Goal: Check status: Check status

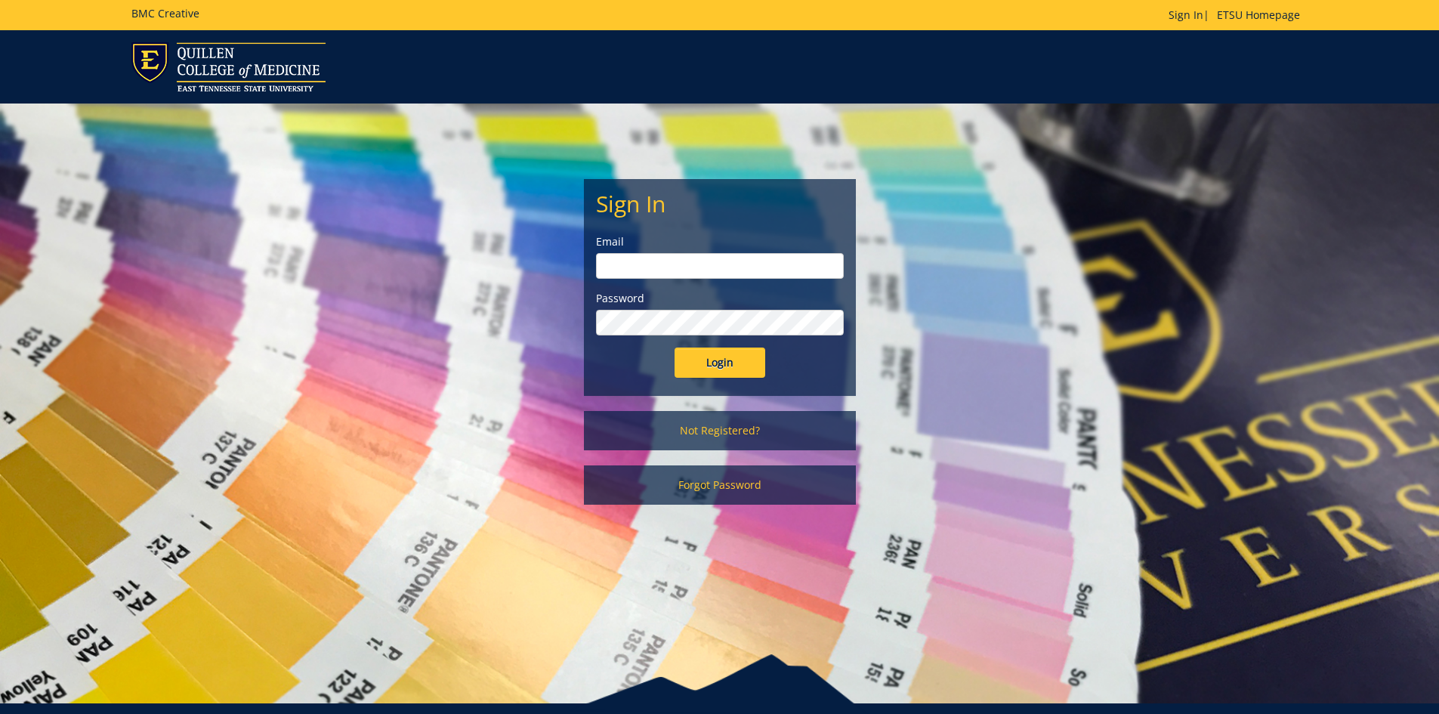
type input "[EMAIL_ADDRESS][DOMAIN_NAME]"
click at [731, 363] on input "Login" at bounding box center [720, 362] width 91 height 30
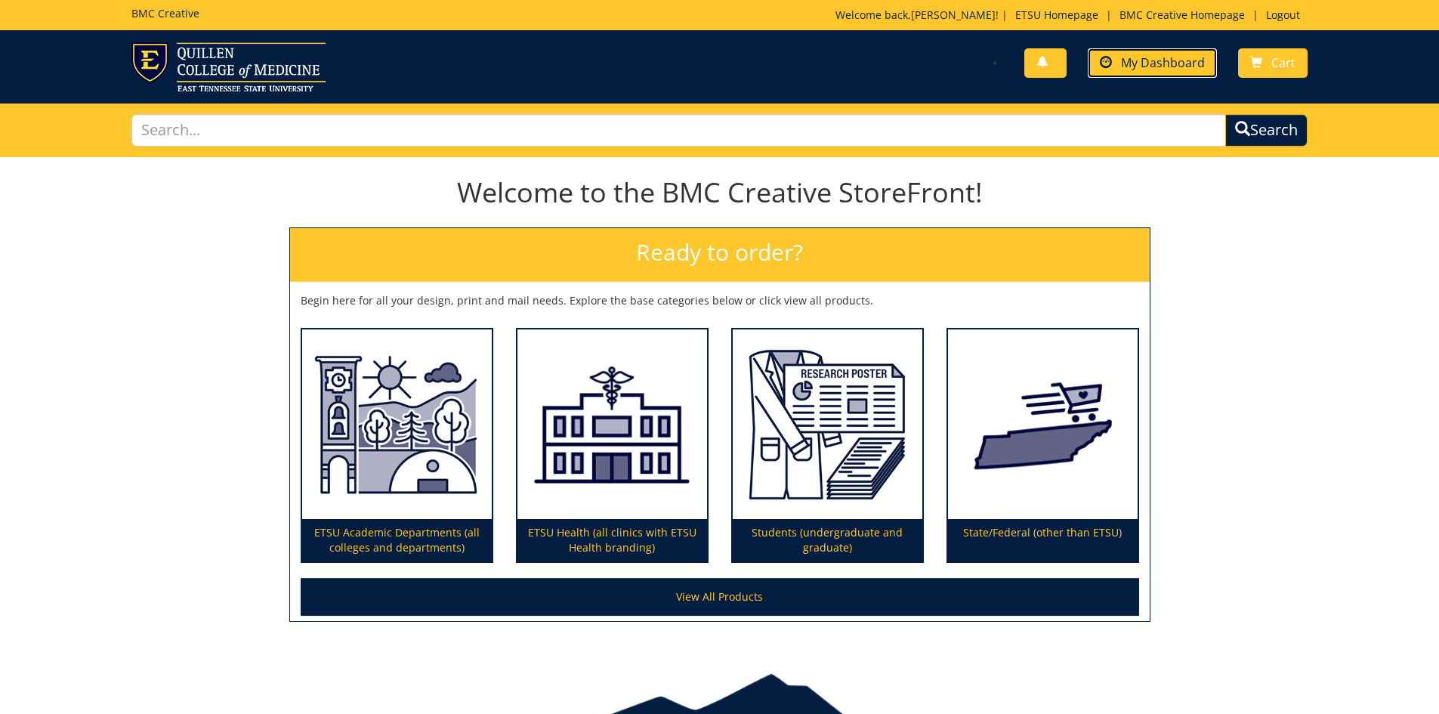
click at [1175, 63] on span "My Dashboard" at bounding box center [1163, 62] width 84 height 17
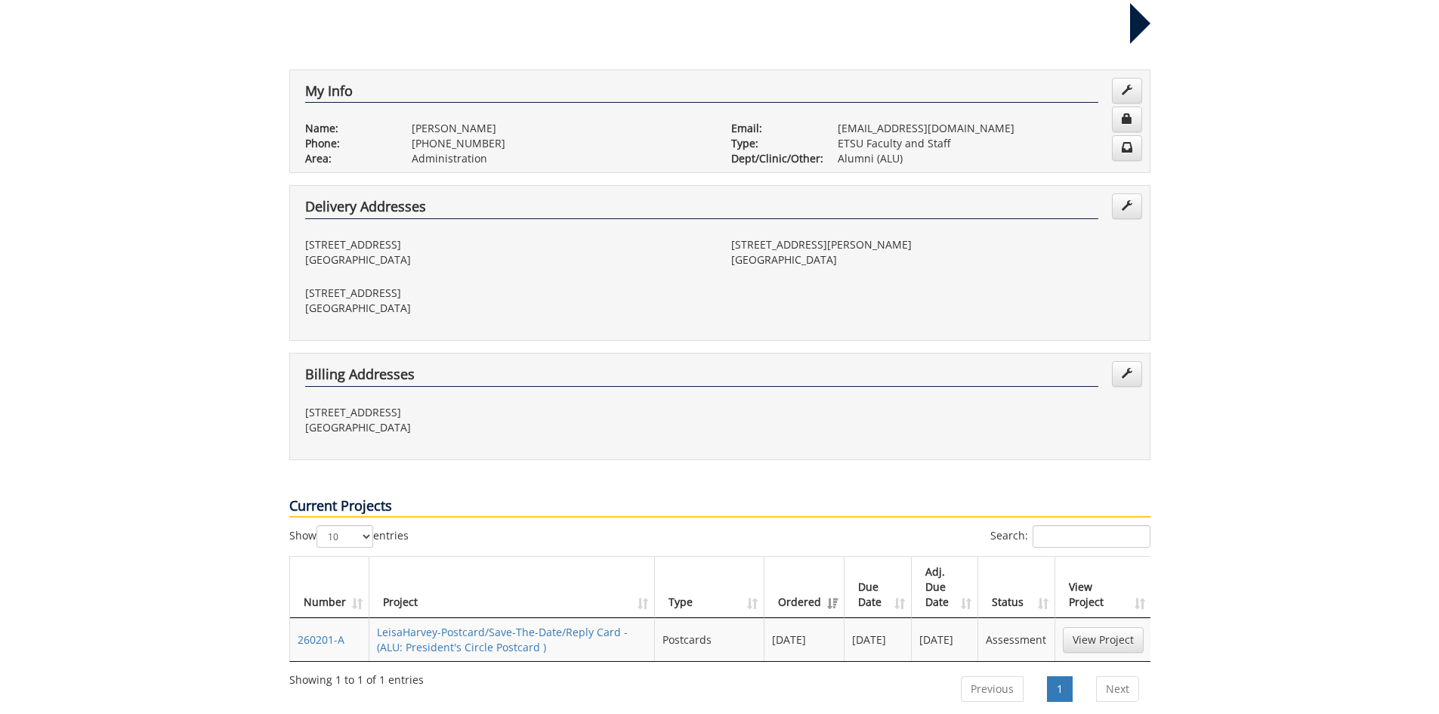
scroll to position [302, 0]
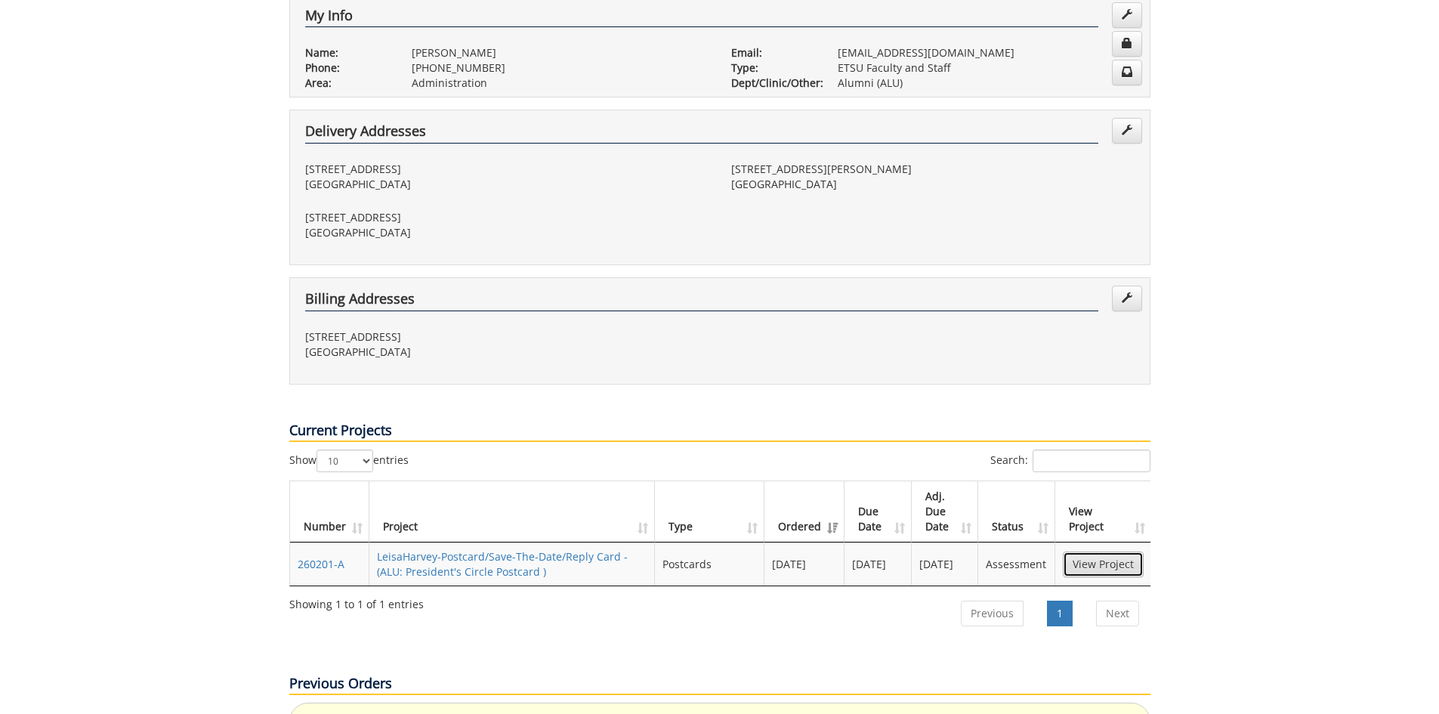
click at [1121, 551] on link "View Project" at bounding box center [1103, 564] width 81 height 26
